Goal: Task Accomplishment & Management: Manage account settings

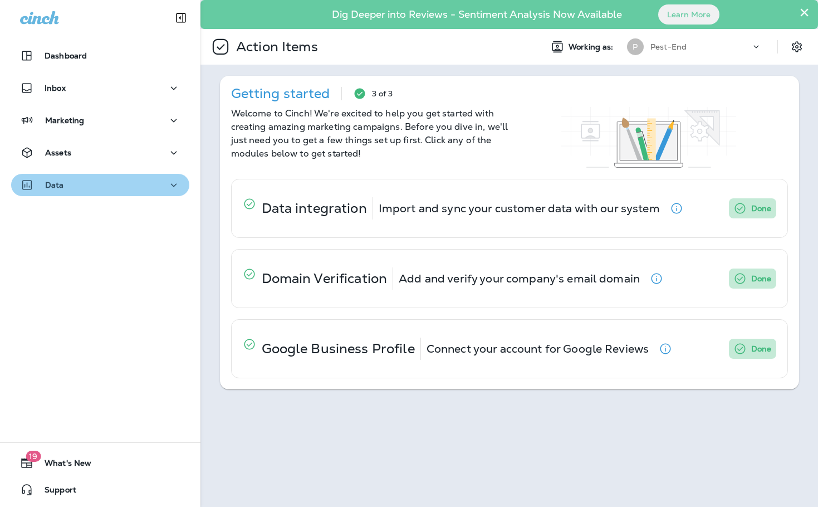
click at [121, 181] on div "Data" at bounding box center [100, 185] width 160 height 14
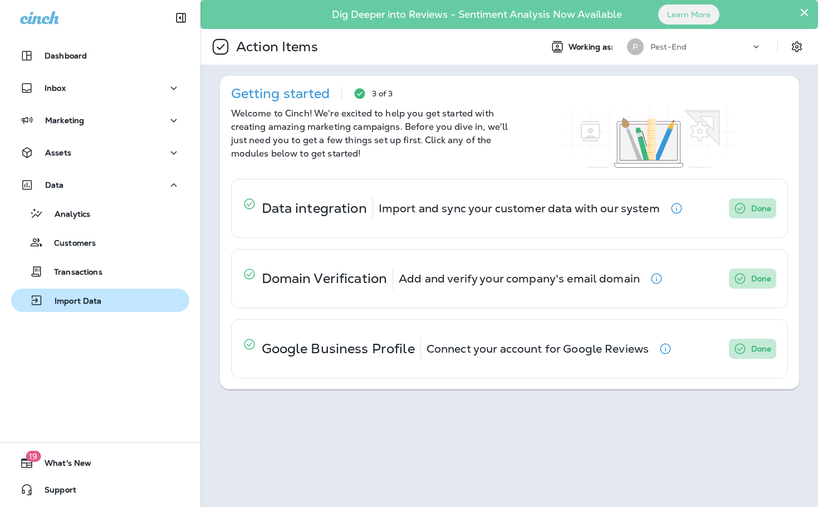
click at [95, 299] on p "Import Data" at bounding box center [72, 301] width 58 height 11
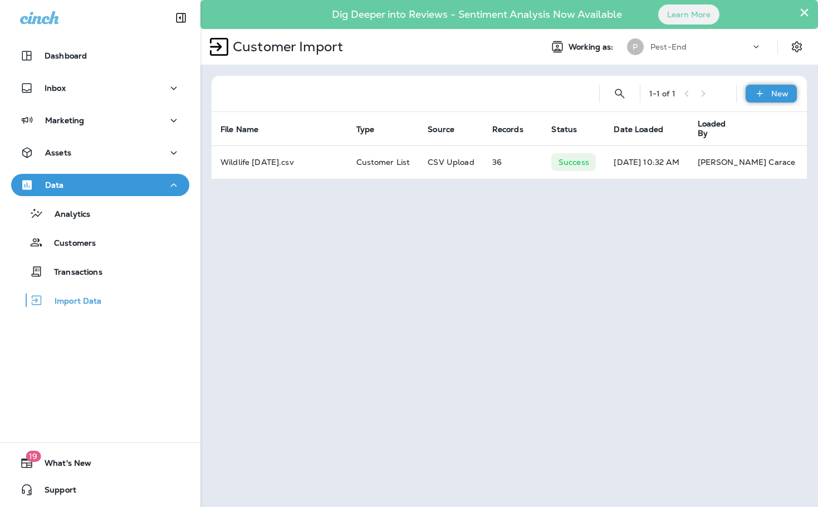
click at [780, 90] on p "New" at bounding box center [779, 93] width 17 height 9
click at [757, 125] on p "Customer list" at bounding box center [738, 123] width 52 height 9
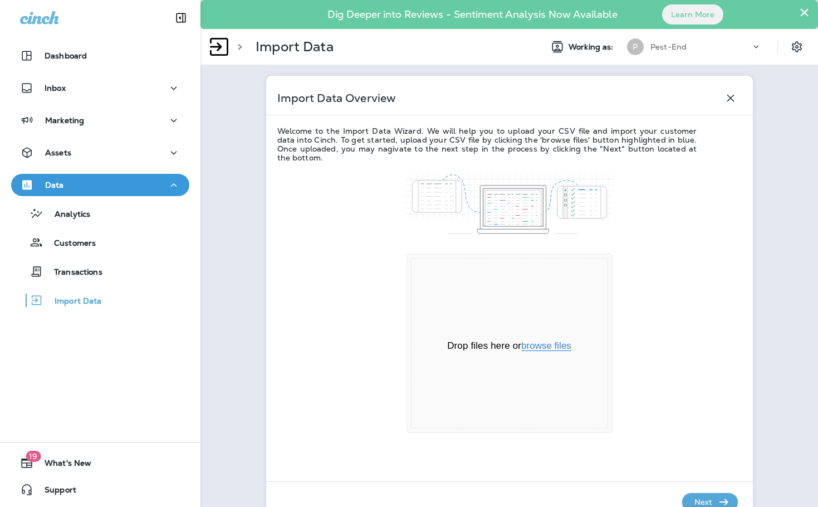
click at [531, 344] on button "browse files" at bounding box center [546, 346] width 50 height 10
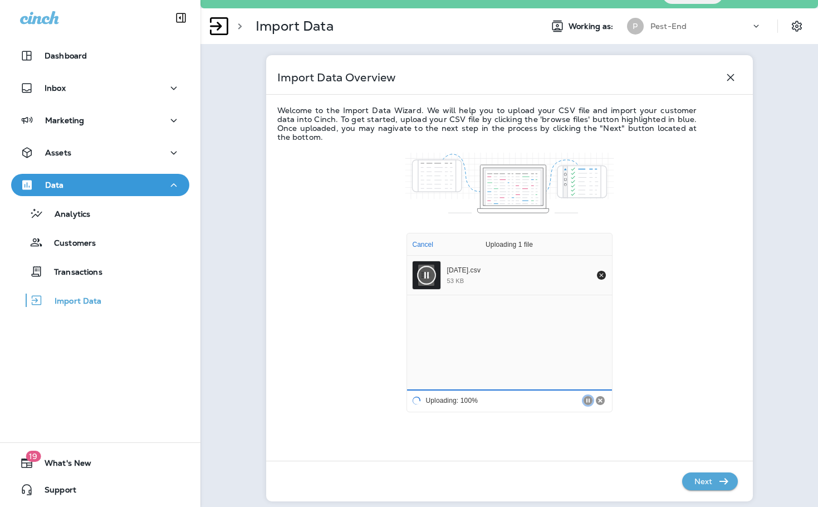
scroll to position [32, 0]
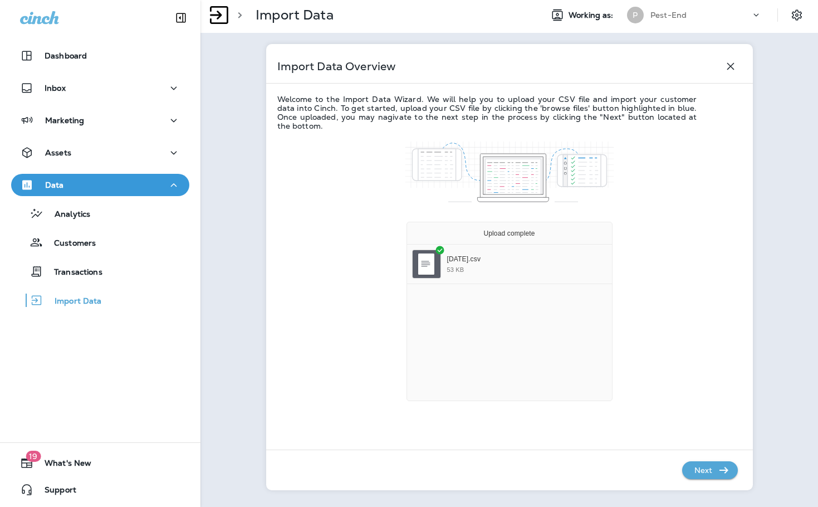
click at [711, 475] on p "Next" at bounding box center [703, 470] width 27 height 18
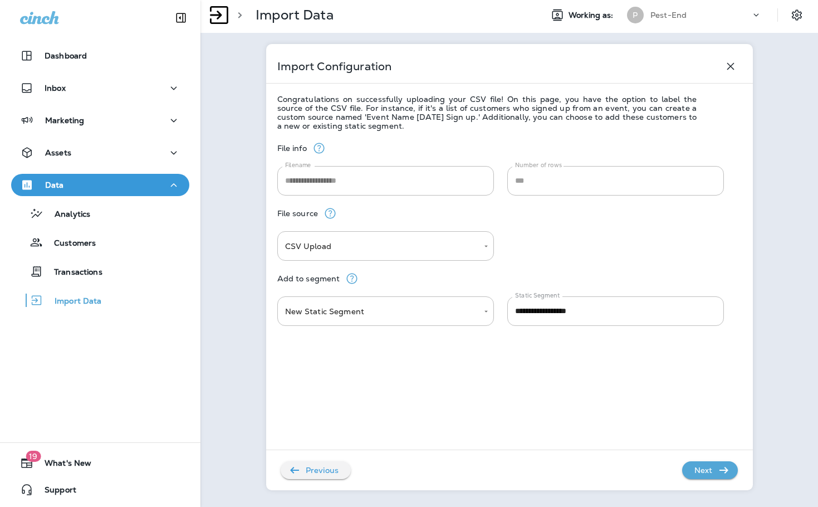
click at [694, 472] on p "Next" at bounding box center [703, 470] width 27 height 18
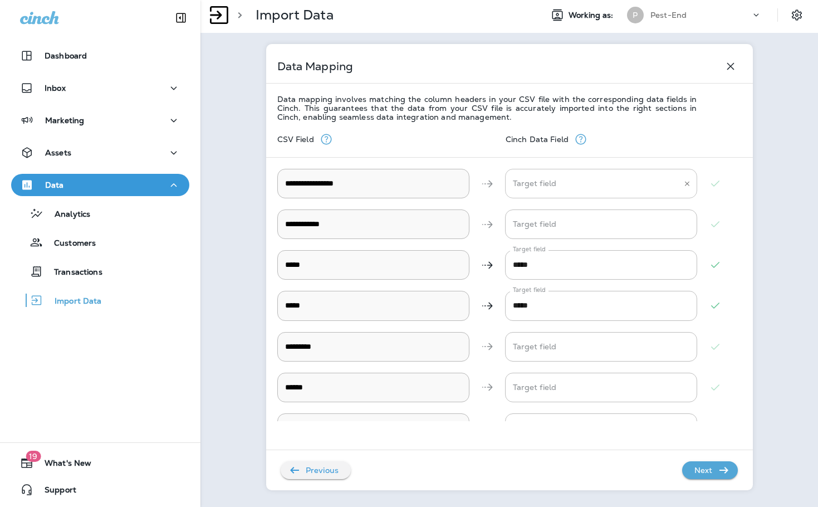
click at [541, 180] on \ "Target field" at bounding box center [592, 183] width 165 height 19
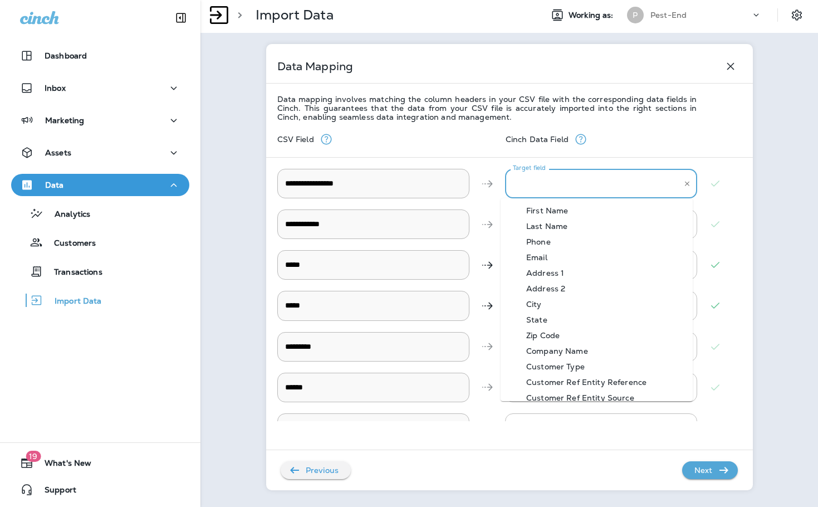
scroll to position [56, 0]
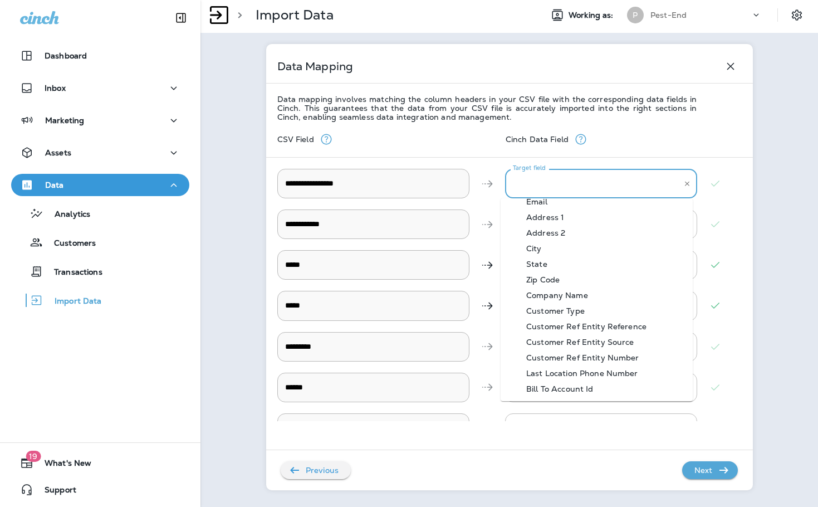
click at [582, 390] on div "Bill To Account Id" at bounding box center [559, 388] width 101 height 9
type \ "**********"
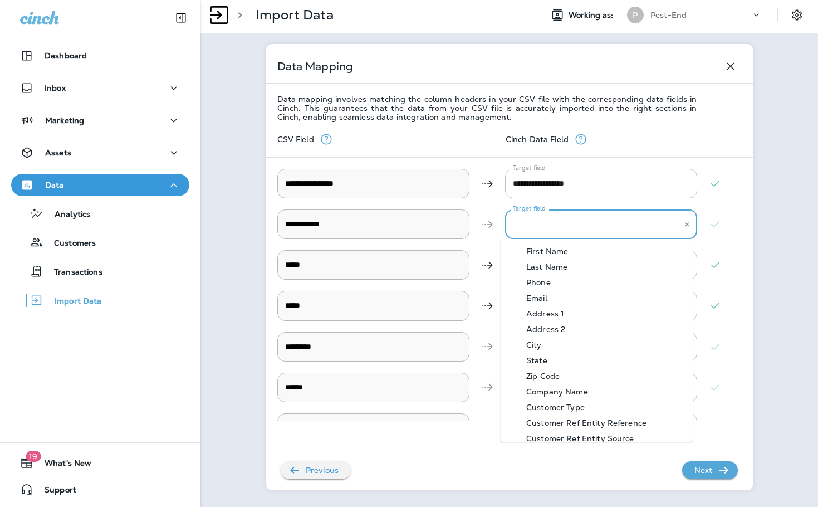
click at [524, 218] on Name "Target field" at bounding box center [592, 223] width 165 height 19
click at [549, 251] on div "First Name" at bounding box center [546, 251] width 75 height 9
type Name "**********"
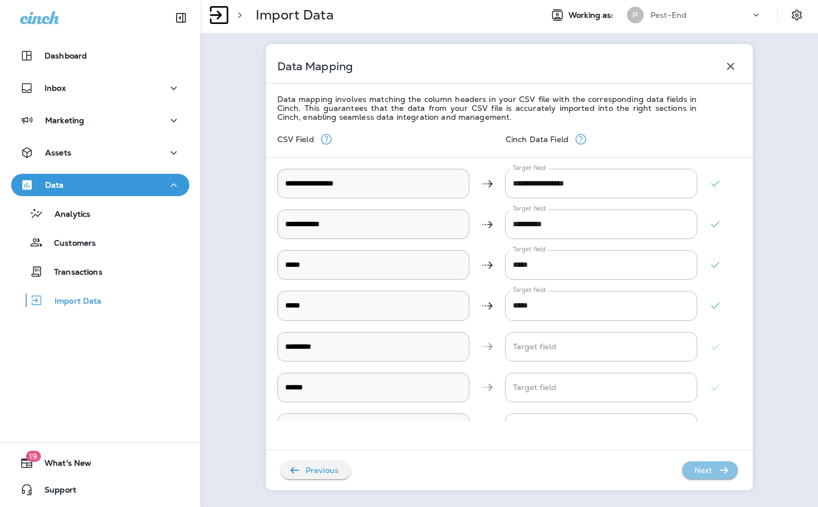
click at [696, 466] on p "Next" at bounding box center [703, 470] width 27 height 18
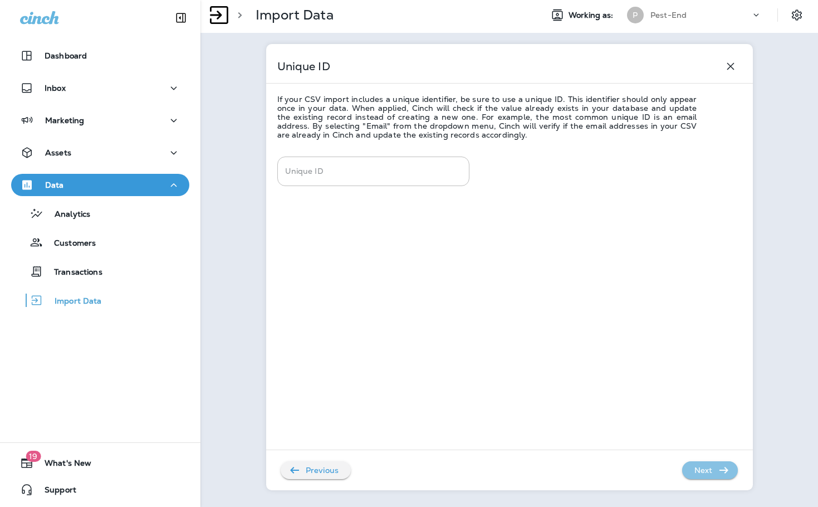
click at [696, 466] on p "Next" at bounding box center [703, 470] width 27 height 18
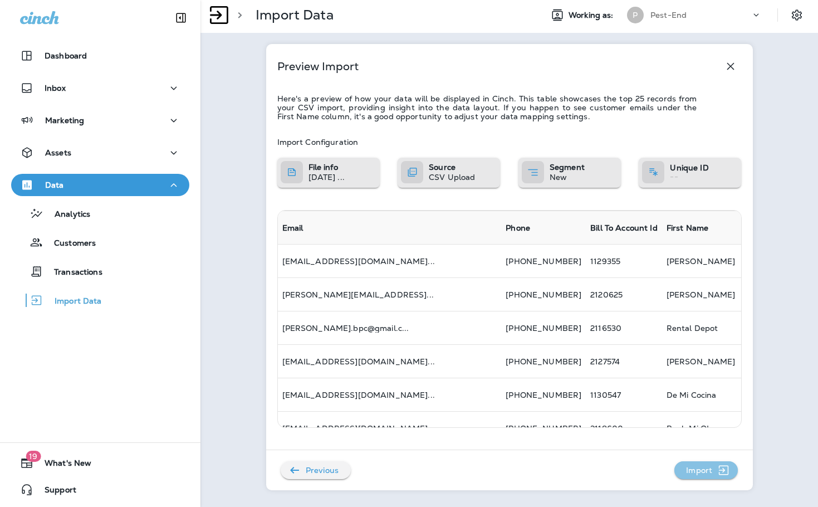
click at [704, 473] on p "Import" at bounding box center [698, 470] width 35 height 18
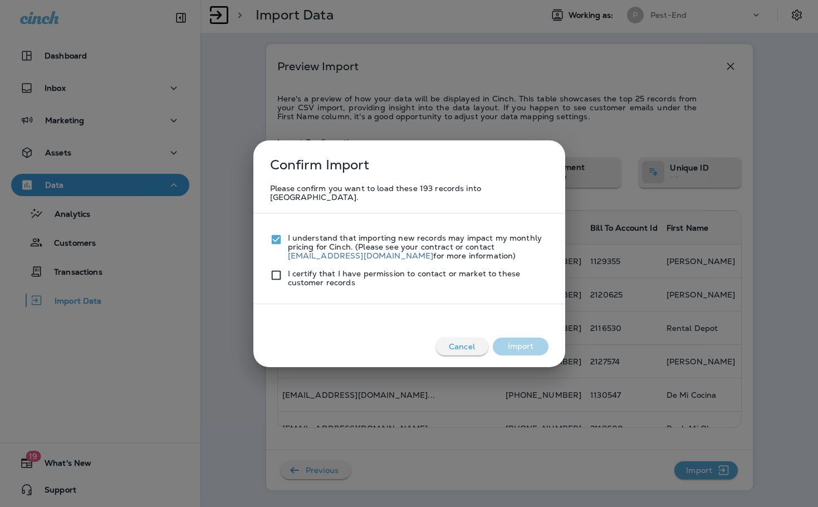
click at [277, 260] on div "I certify that I have permission to contact or market to these customer records" at bounding box center [409, 273] width 278 height 27
click at [504, 337] on button "Import" at bounding box center [521, 346] width 56 height 18
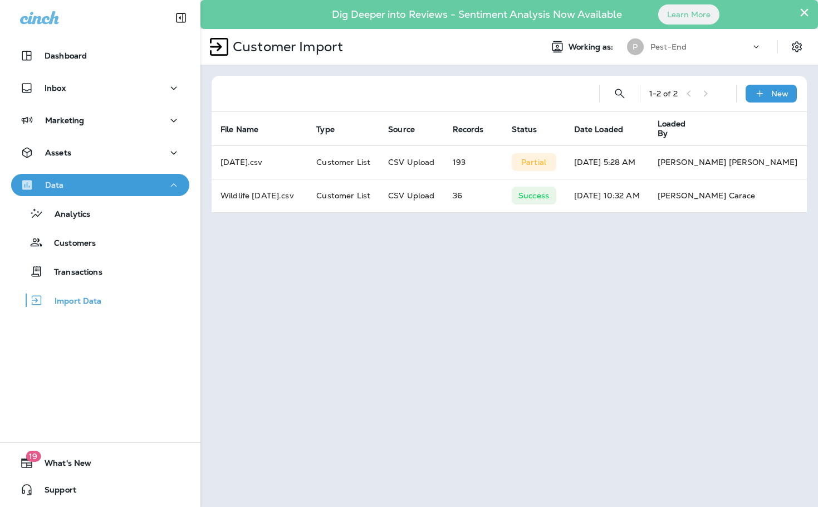
click at [163, 193] on button "Data" at bounding box center [100, 185] width 178 height 22
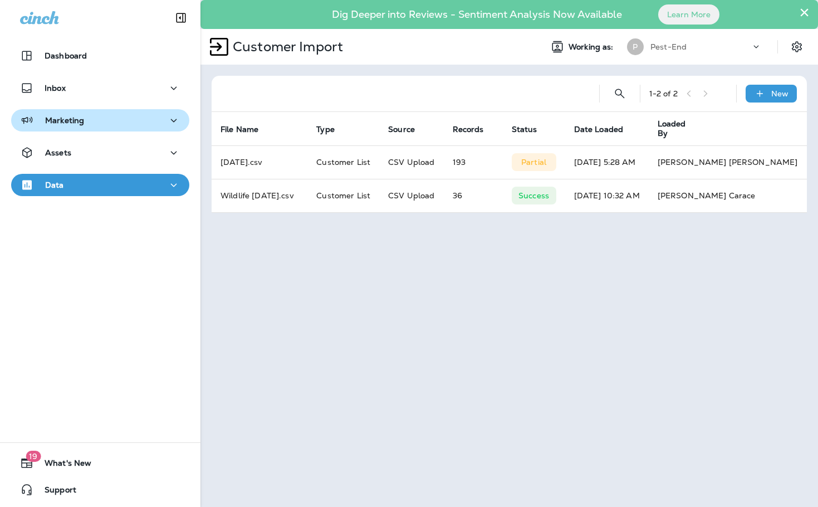
click at [144, 121] on div "Marketing" at bounding box center [100, 121] width 160 height 14
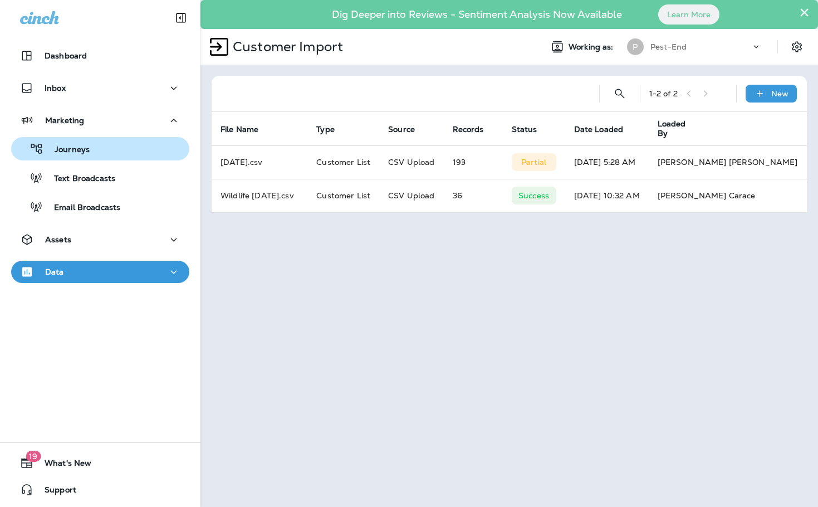
click at [92, 151] on div "Journeys" at bounding box center [100, 148] width 169 height 17
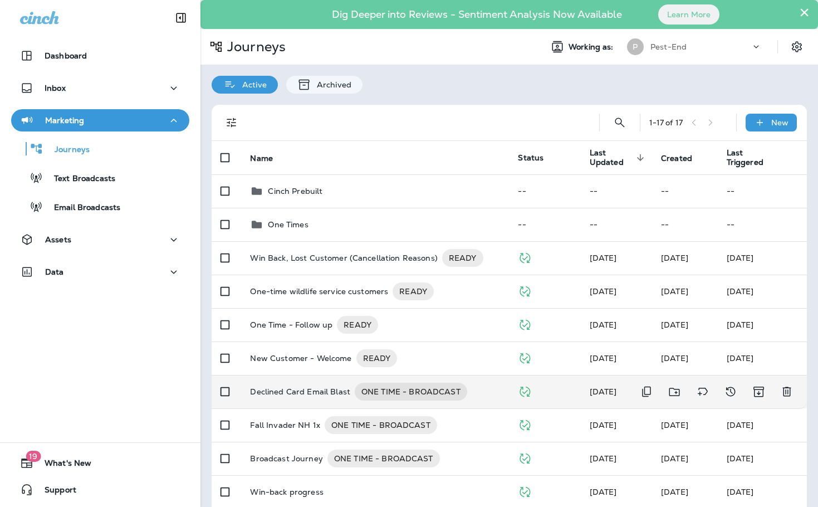
click at [290, 393] on p "Declined Card Email Blast" at bounding box center [300, 391] width 100 height 18
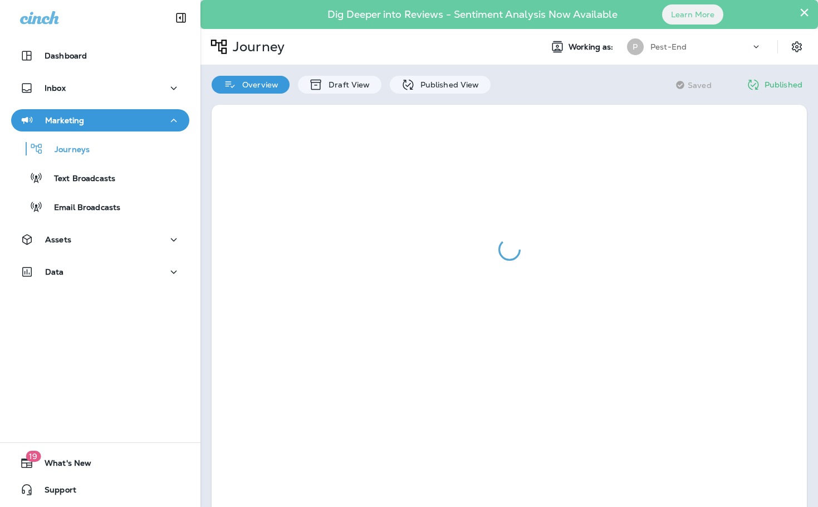
click at [799, 12] on button "×" at bounding box center [804, 12] width 11 height 18
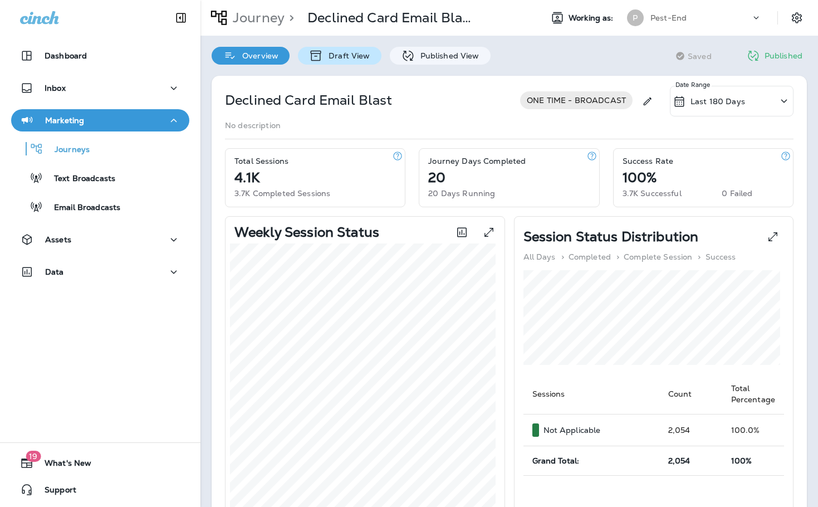
click at [351, 54] on p "Draft View" at bounding box center [346, 55] width 47 height 9
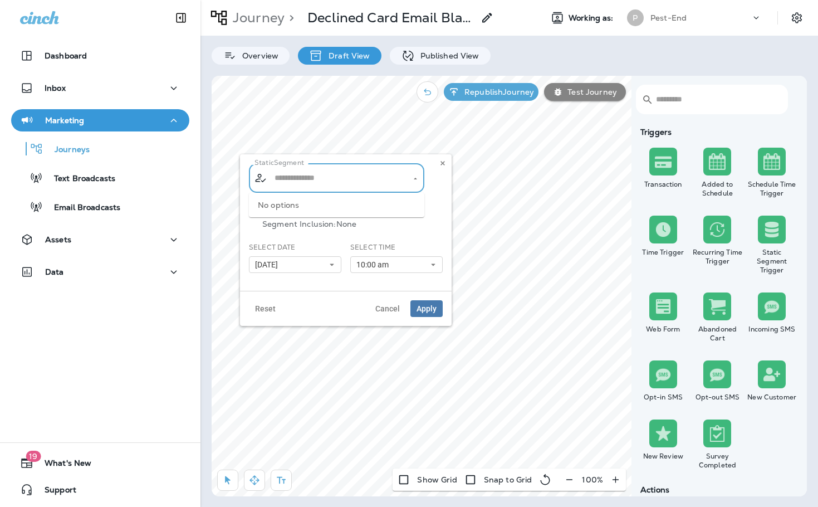
click at [341, 177] on input "text" at bounding box center [337, 177] width 131 height 19
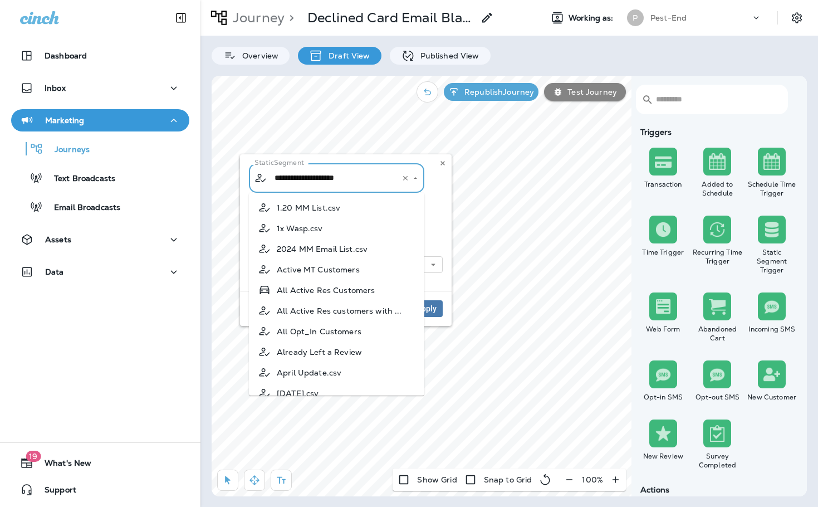
scroll to position [1486, 0]
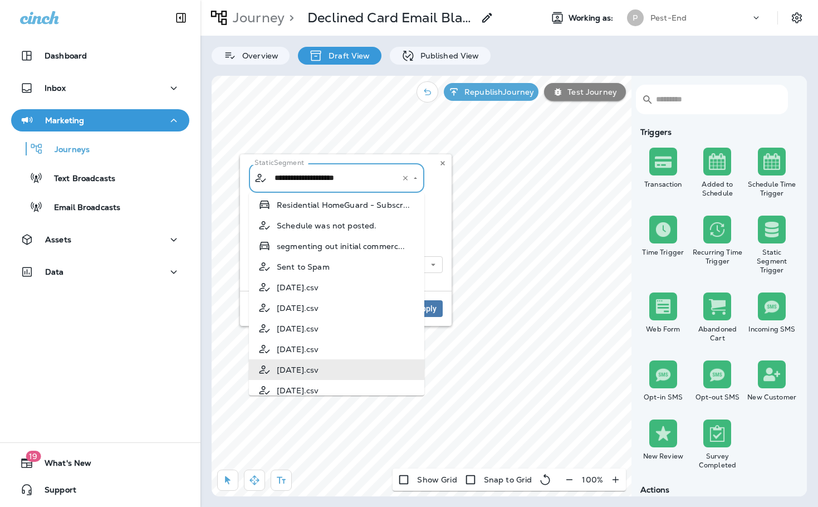
click at [362, 181] on input "**********" at bounding box center [330, 177] width 116 height 19
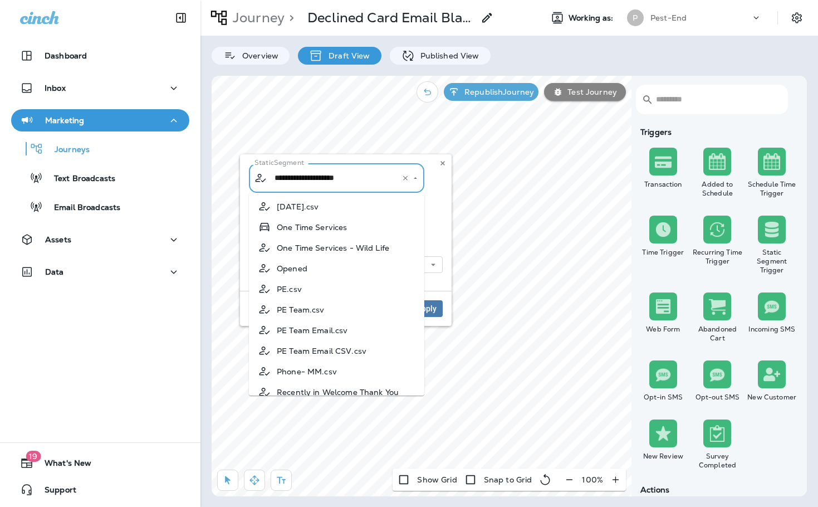
scroll to position [1160, 0]
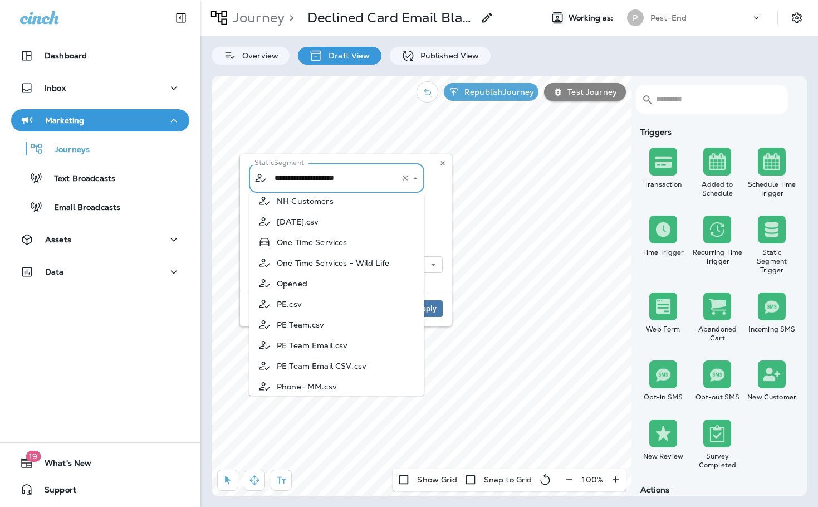
click at [318, 226] on span "[DATE].csv" at bounding box center [298, 221] width 42 height 9
type input "**********"
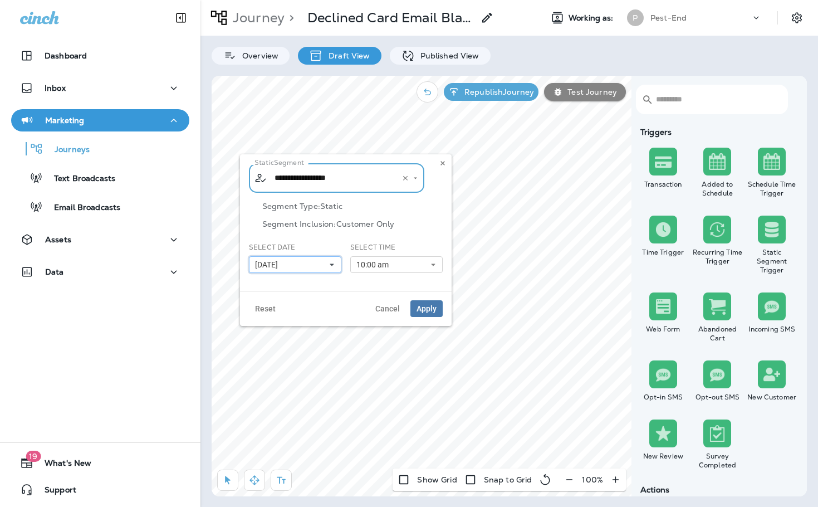
click at [299, 266] on button "[DATE]" at bounding box center [295, 264] width 92 height 17
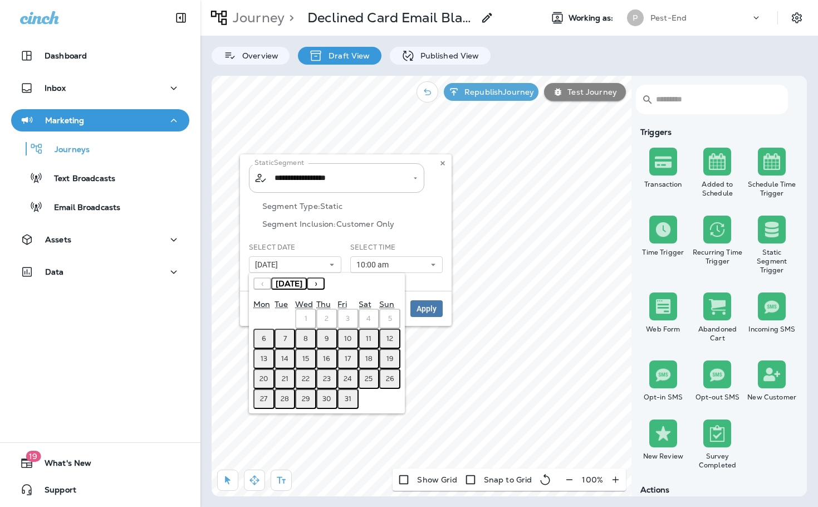
click at [263, 337] on abbr "6" at bounding box center [264, 338] width 4 height 9
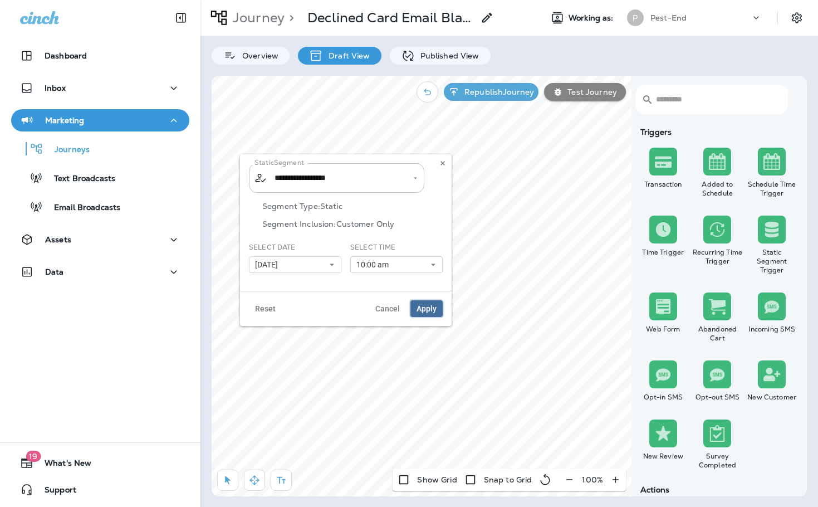
click at [425, 307] on span "Apply" at bounding box center [426, 308] width 20 height 8
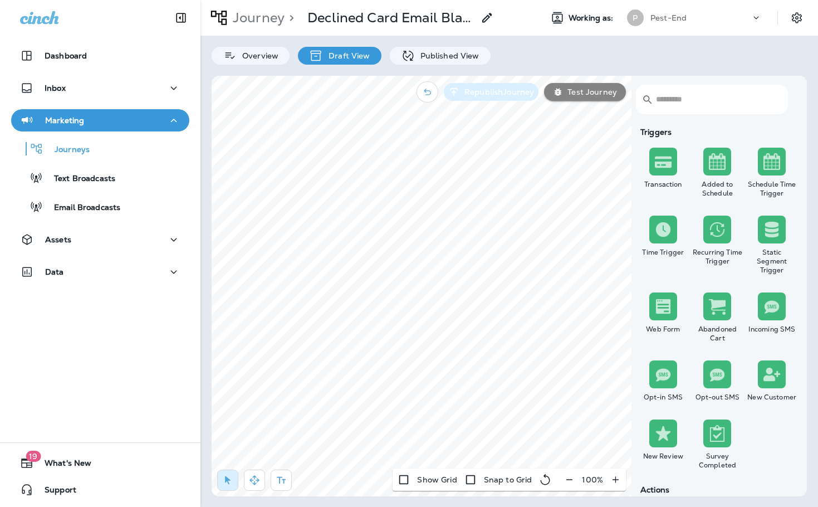
click at [485, 86] on button "Republish Journey" at bounding box center [491, 92] width 95 height 18
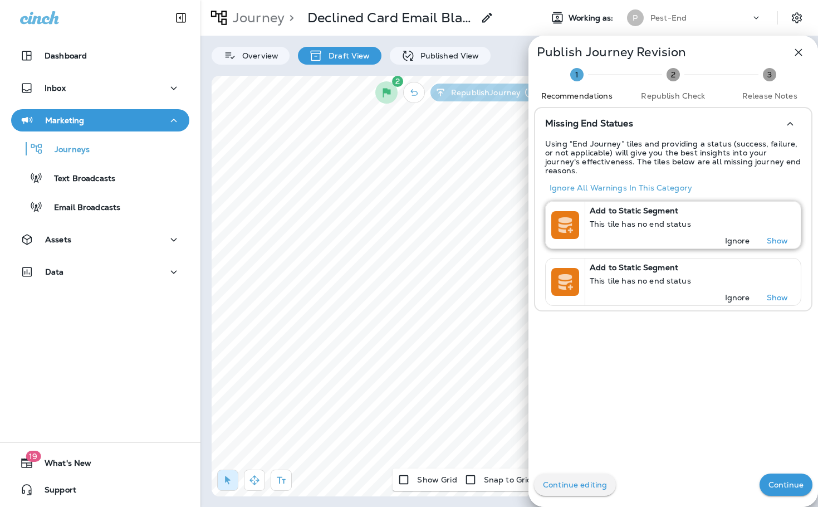
click at [731, 236] on p "Ignore" at bounding box center [737, 240] width 25 height 9
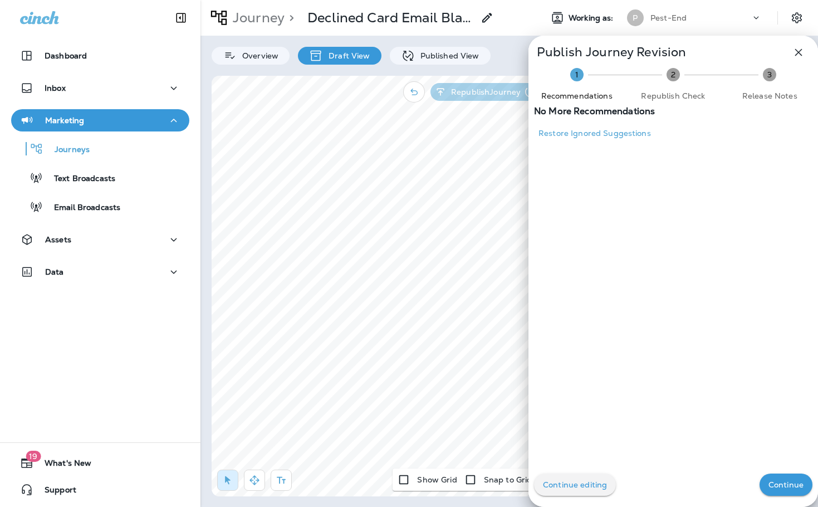
click at [769, 474] on button "Continue" at bounding box center [785, 484] width 53 height 22
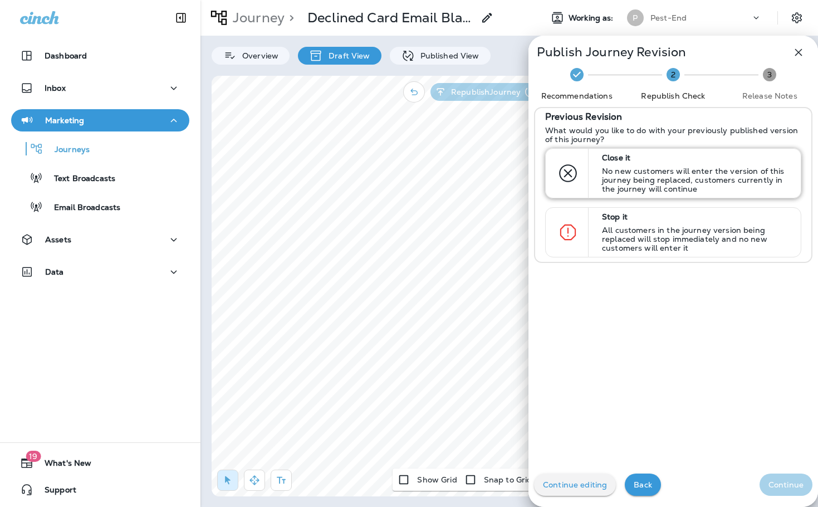
click at [608, 158] on p "Close it" at bounding box center [696, 157] width 189 height 9
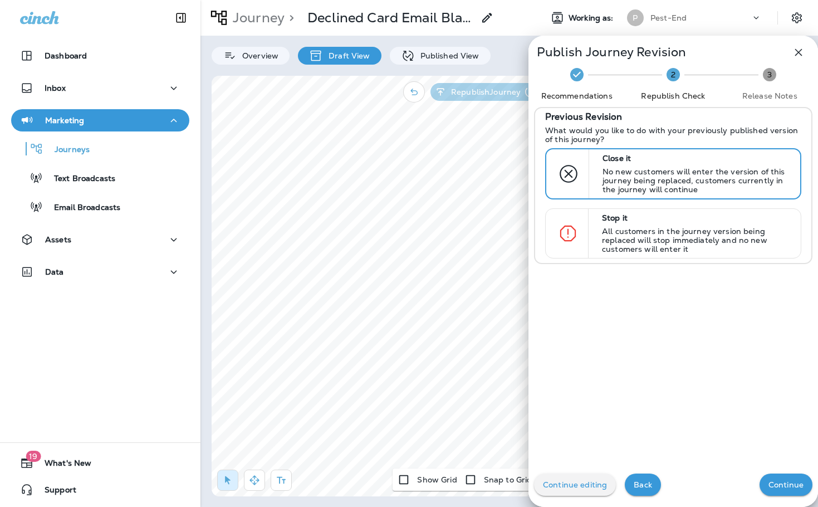
click at [768, 488] on p "Continue" at bounding box center [785, 484] width 35 height 9
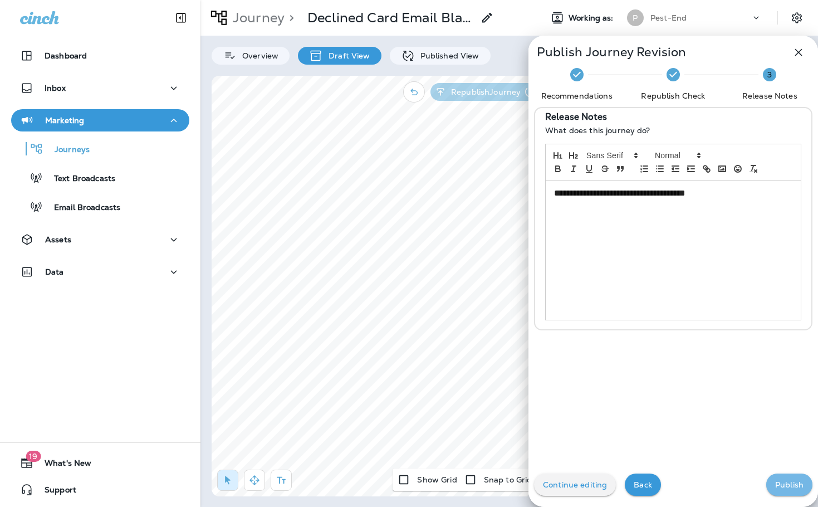
click at [775, 481] on p "Publish" at bounding box center [789, 484] width 28 height 9
